Goal: Information Seeking & Learning: Learn about a topic

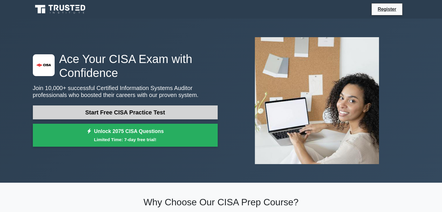
click at [116, 115] on link "Start Free CISA Practice Test" at bounding box center [125, 112] width 185 height 14
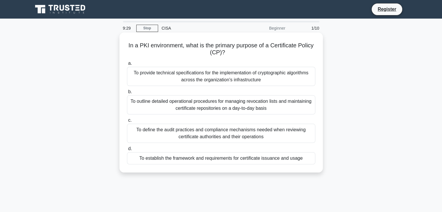
click at [197, 80] on div "To provide technical specifications for the implementation of cryptographic alg…" at bounding box center [221, 76] width 188 height 19
click at [127, 65] on input "a. To provide technical specifications for the implementation of cryptographic …" at bounding box center [127, 64] width 0 height 4
